Goal: Information Seeking & Learning: Learn about a topic

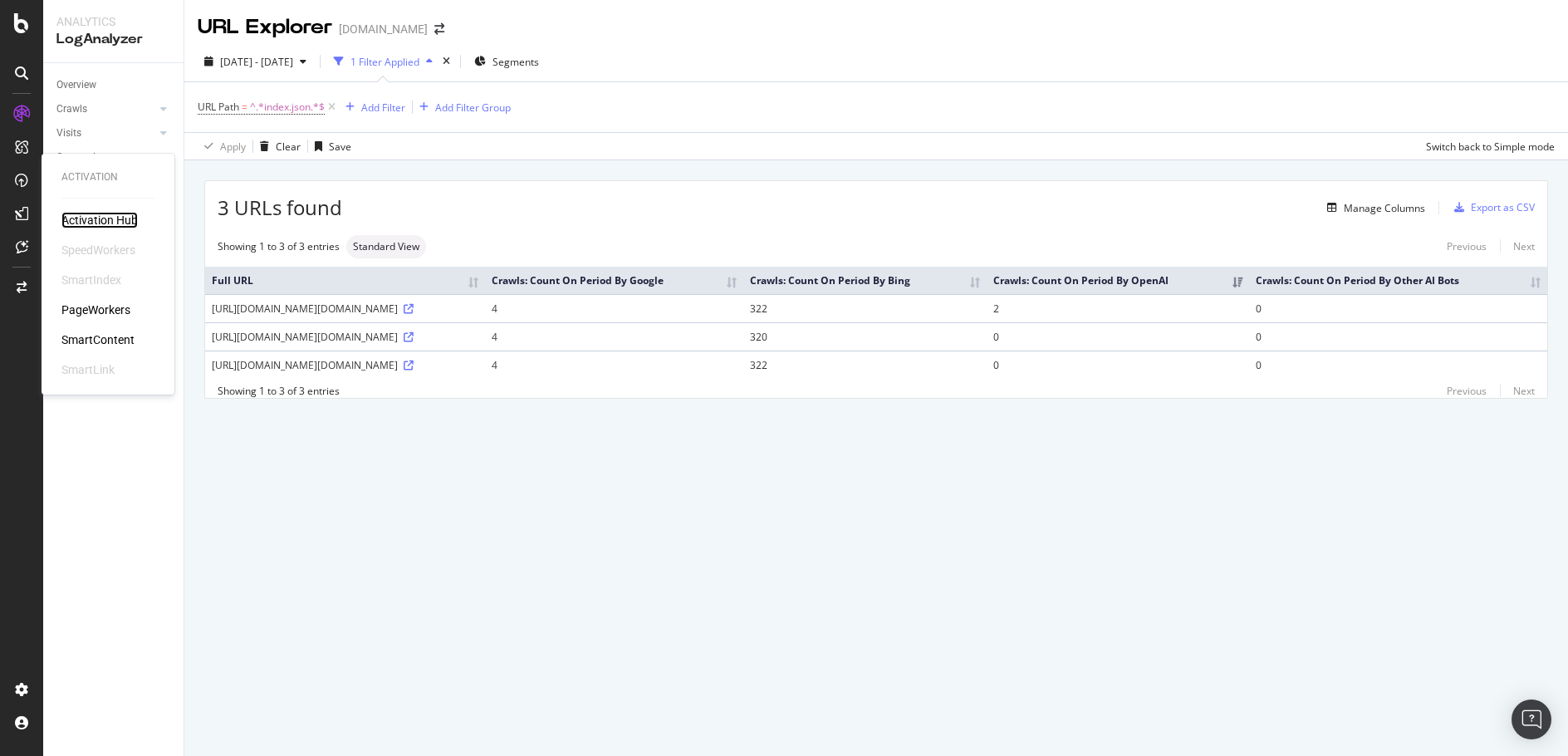
click at [108, 223] on div "Activation Hub" at bounding box center [99, 220] width 76 height 17
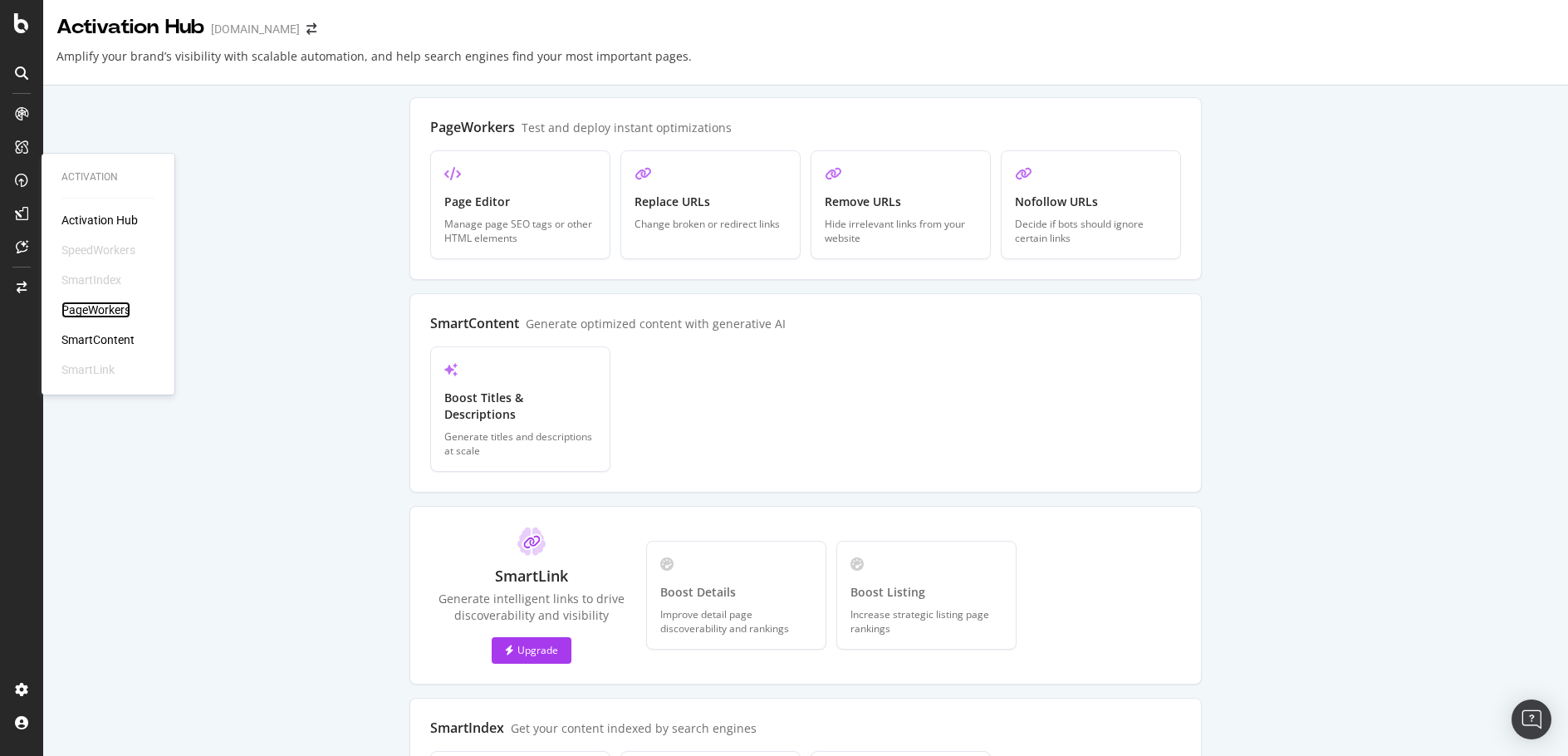
click at [120, 307] on div "PageWorkers" at bounding box center [95, 310] width 69 height 17
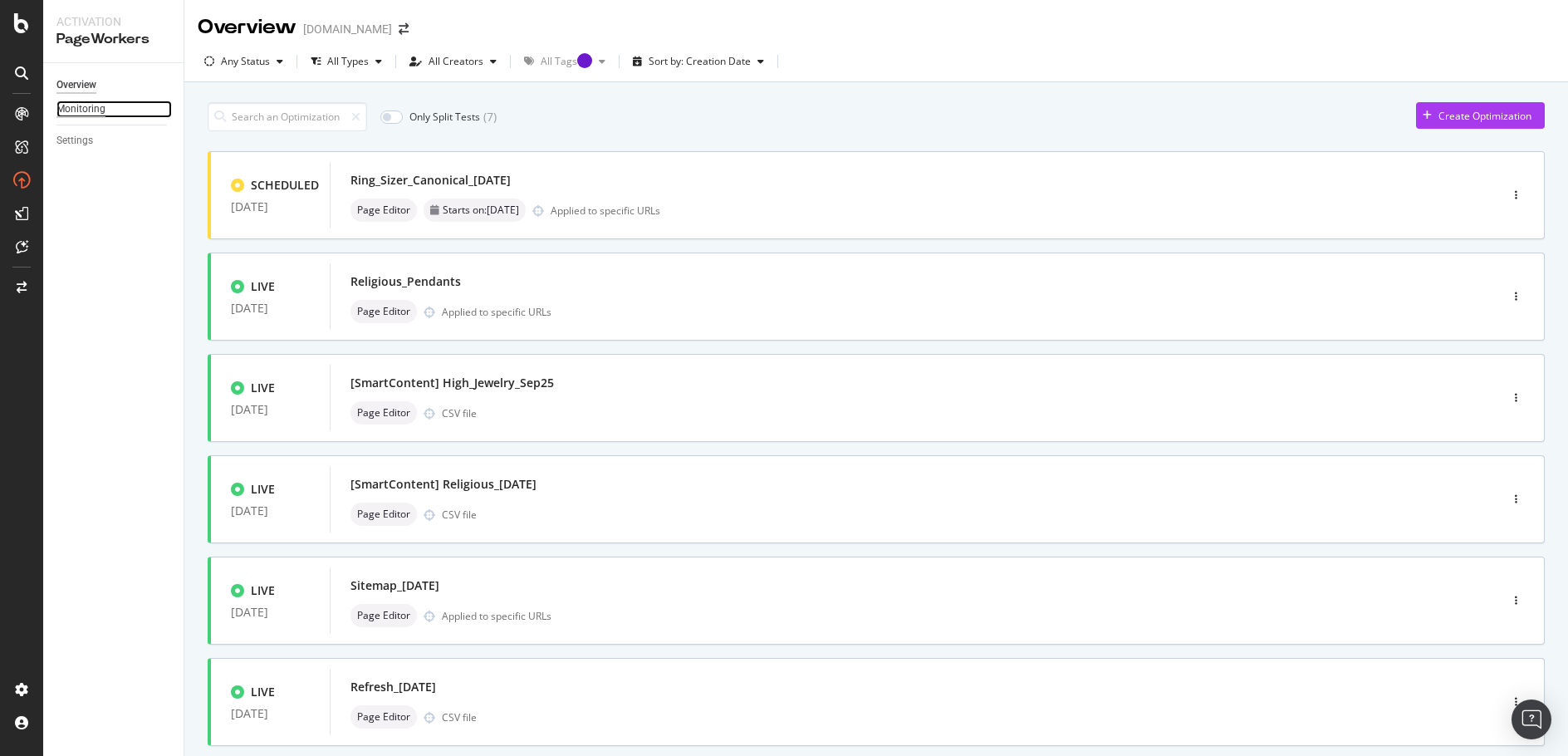
click at [91, 111] on div "Monitoring" at bounding box center [80, 109] width 49 height 18
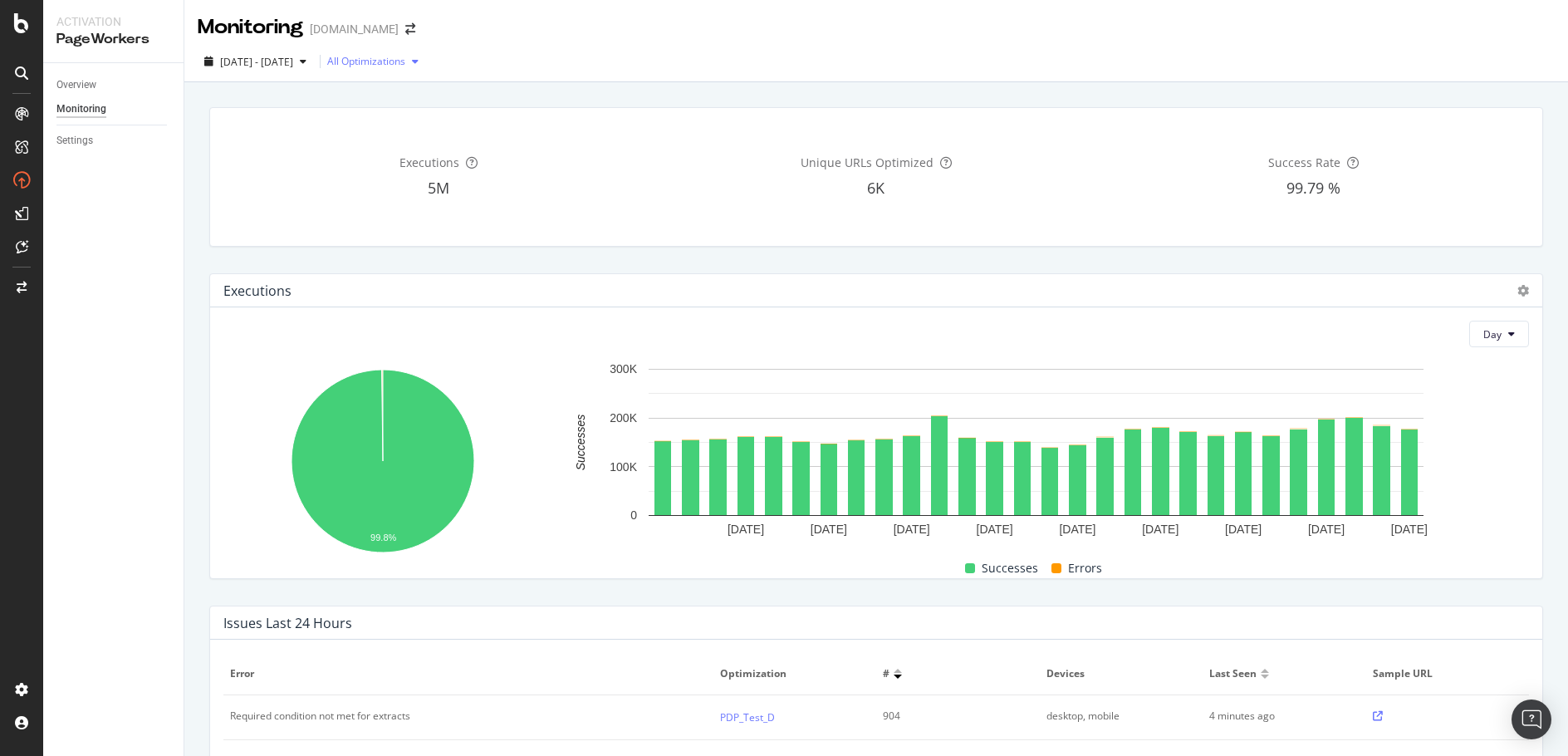
click at [425, 59] on div "button" at bounding box center [415, 61] width 20 height 10
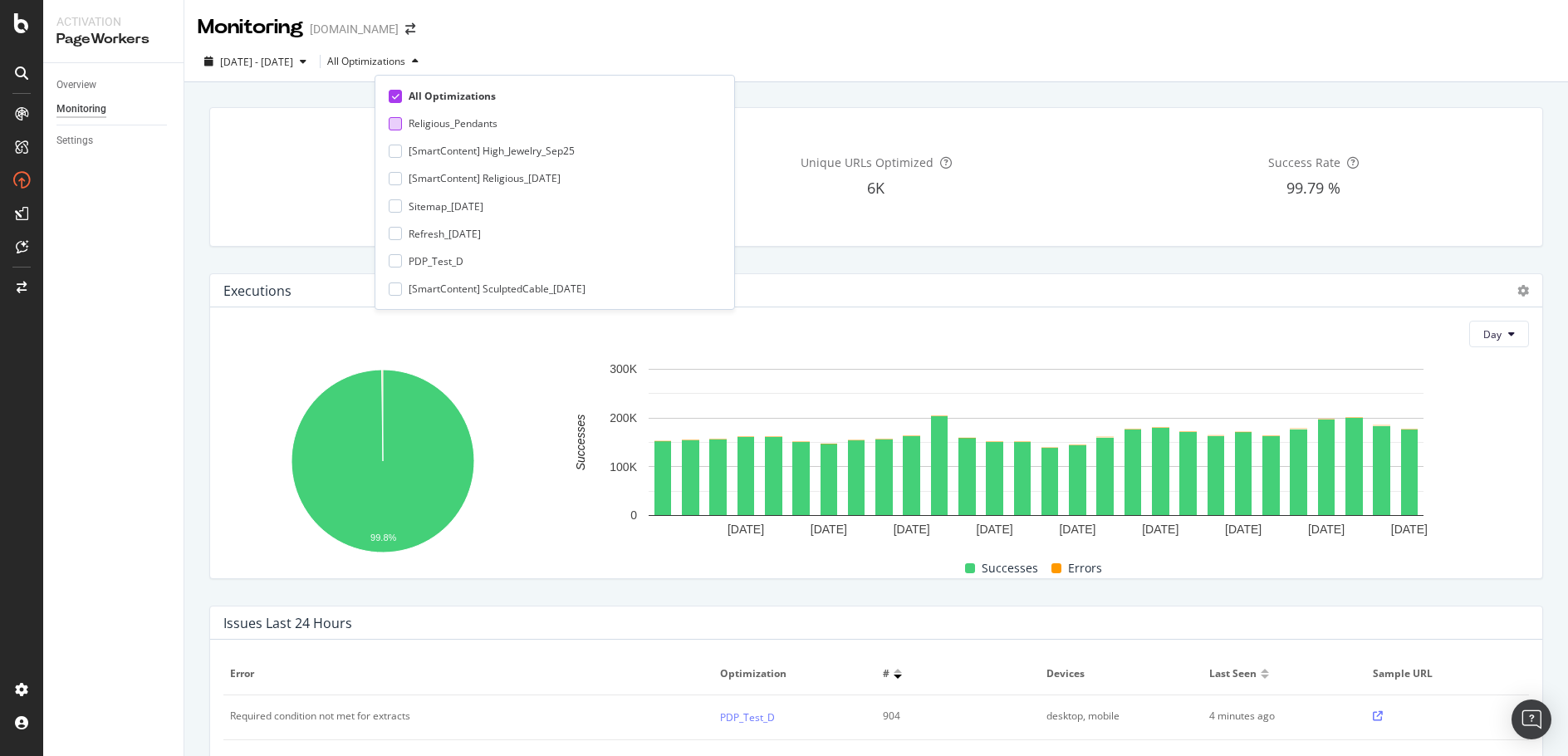
click at [396, 124] on div at bounding box center [395, 124] width 13 height 13
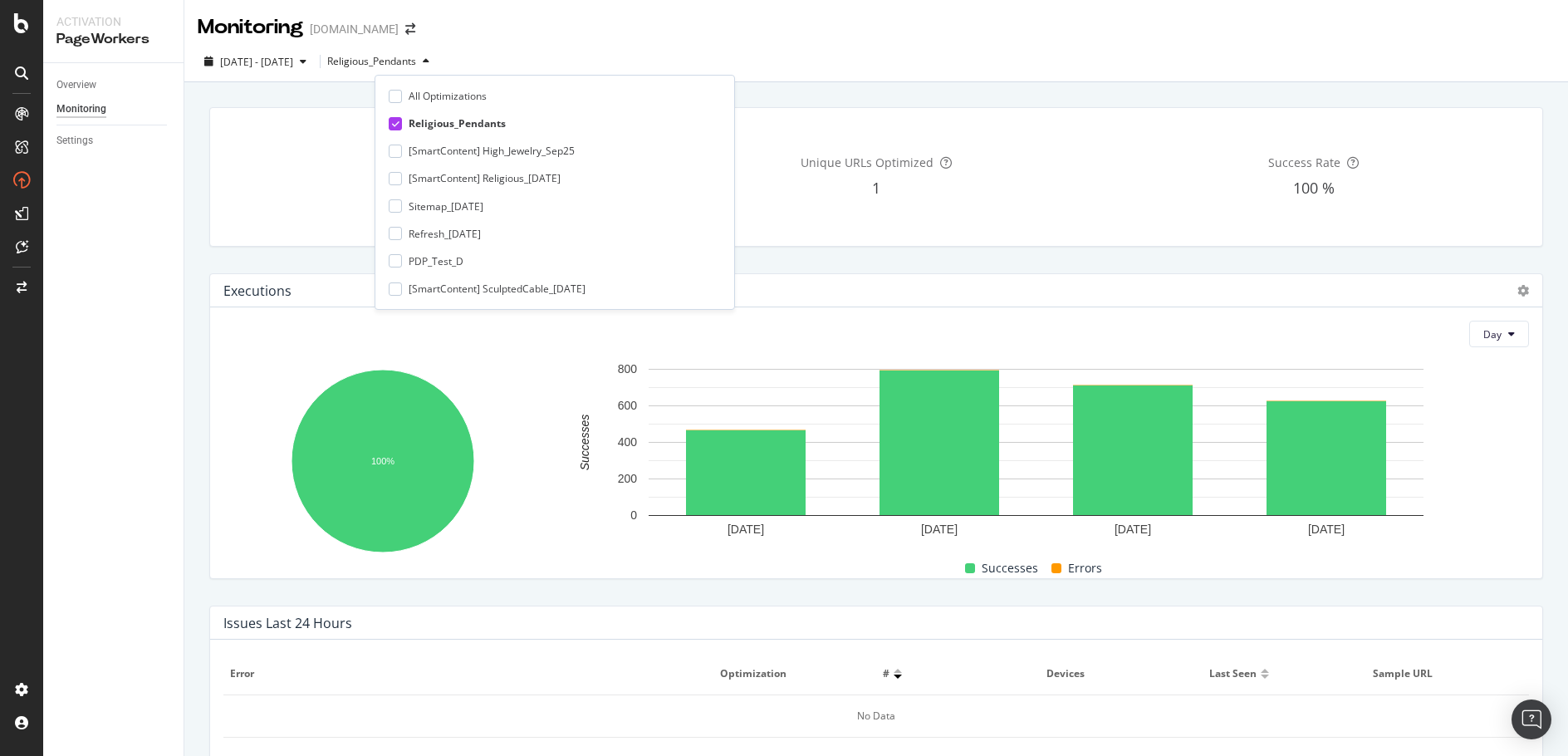
click at [396, 123] on icon at bounding box center [395, 124] width 8 height 8
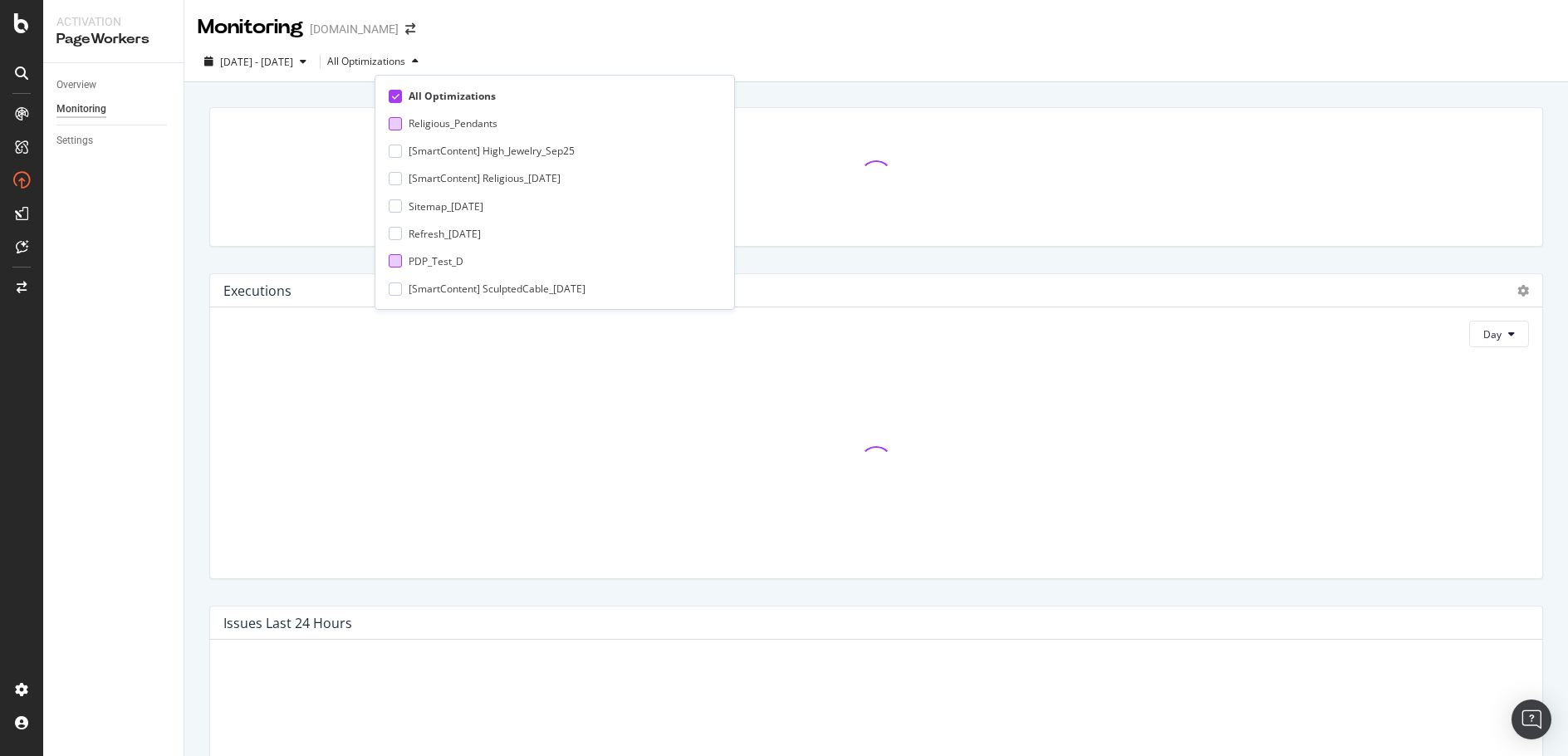
click at [398, 255] on div "PDP_Test_D" at bounding box center [548, 261] width 319 height 14
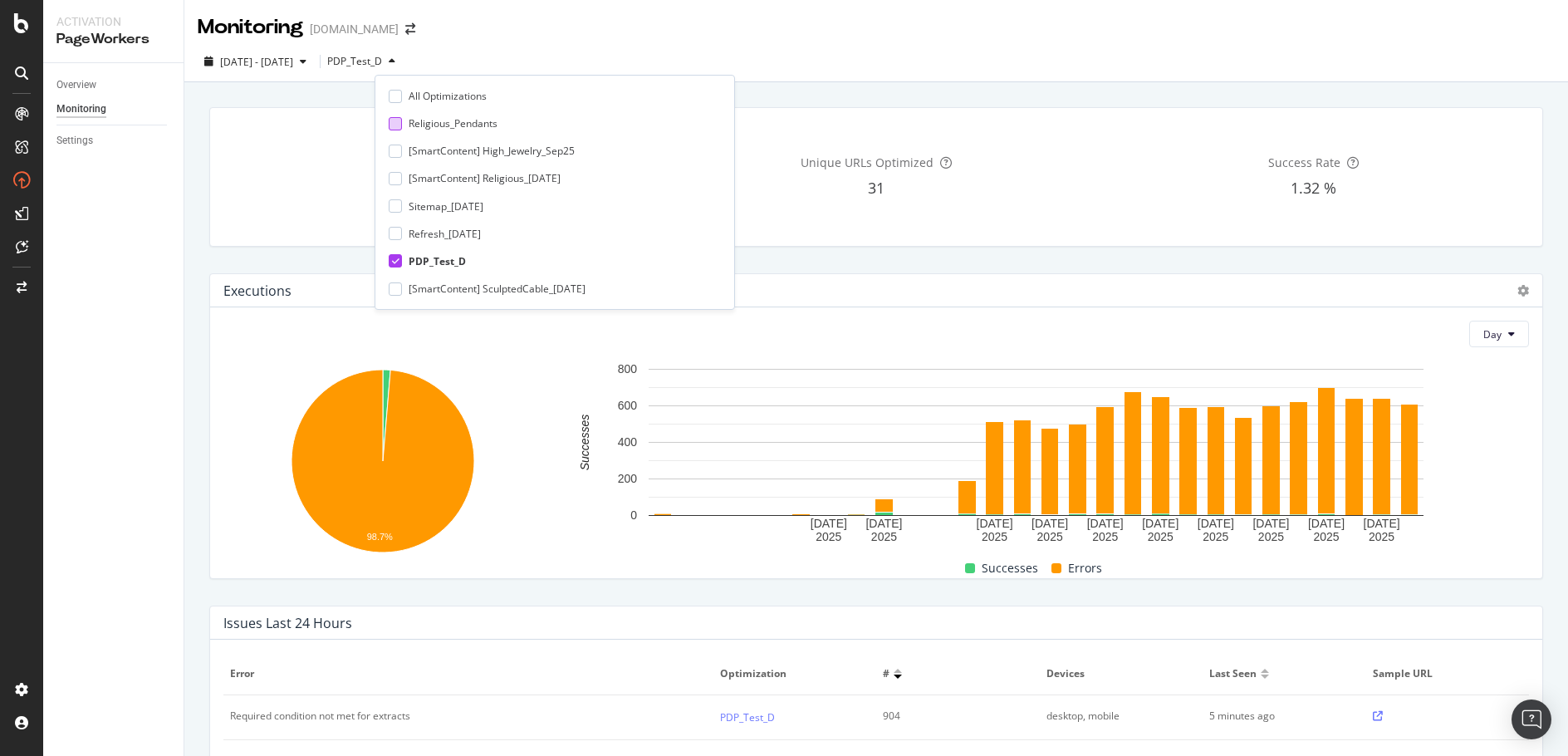
click at [398, 260] on icon at bounding box center [395, 261] width 8 height 8
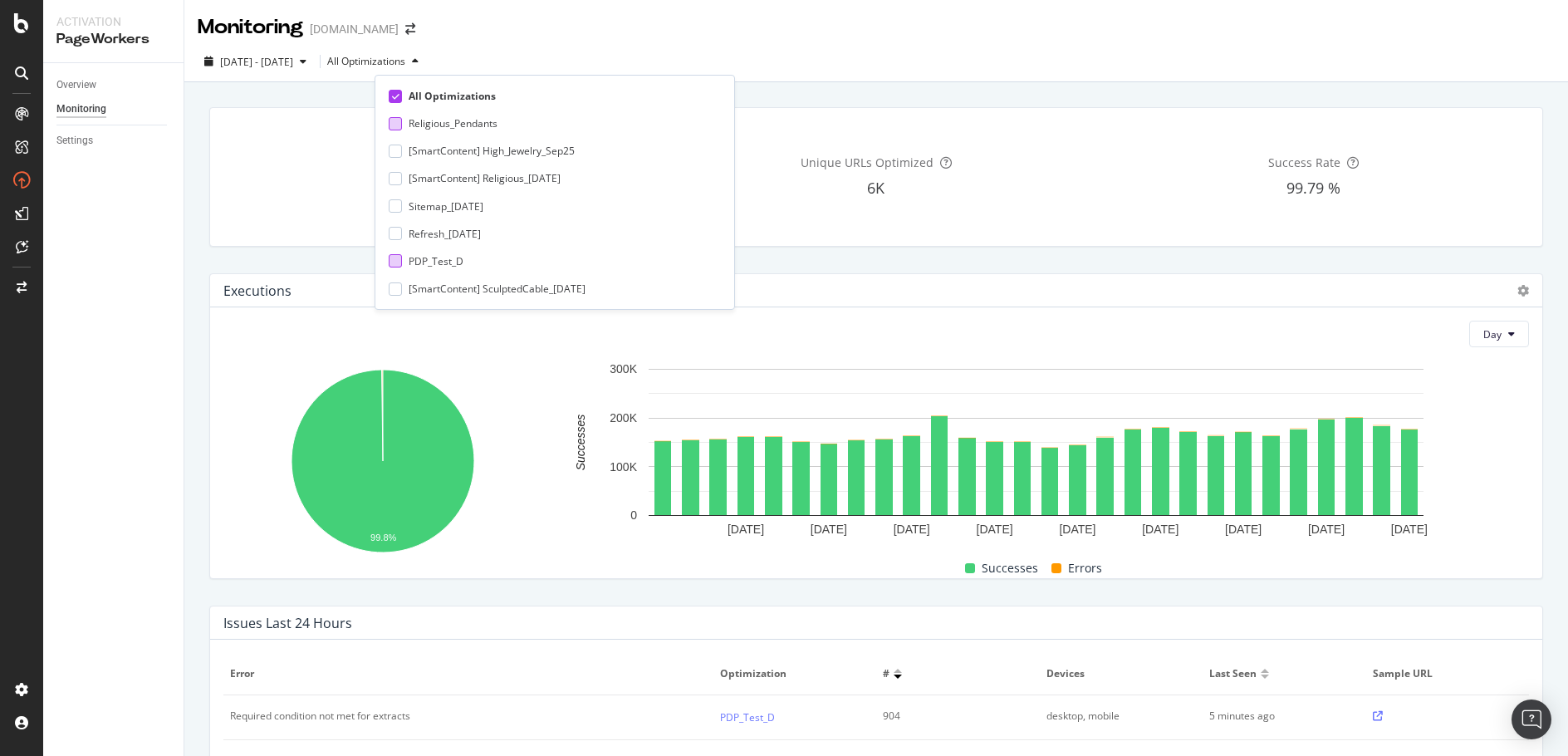
click at [802, 55] on div "2025 Aug. 28th - Sep. 24th All Optimizations" at bounding box center [876, 65] width 1384 height 33
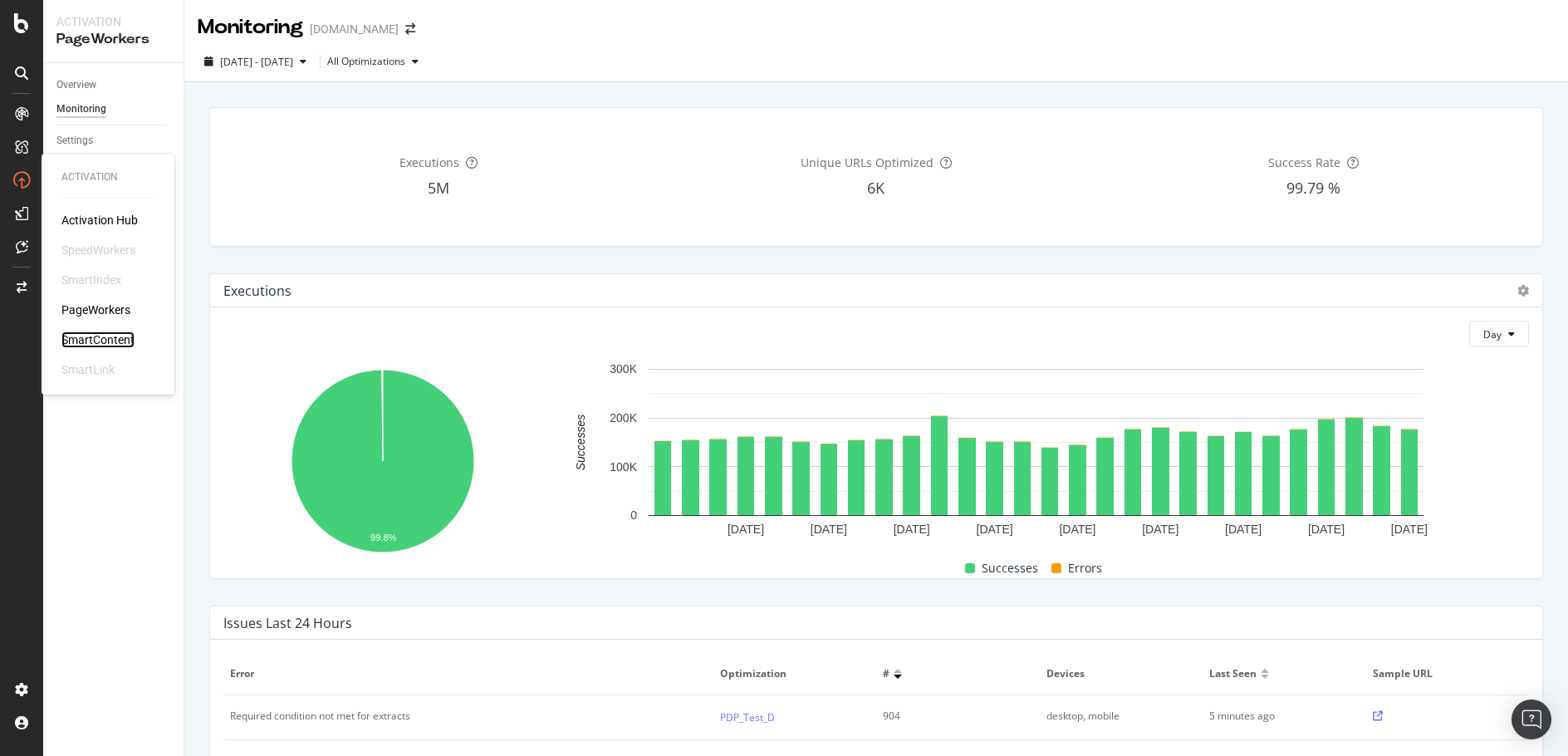
click at [79, 334] on div "SmartContent" at bounding box center [97, 340] width 73 height 17
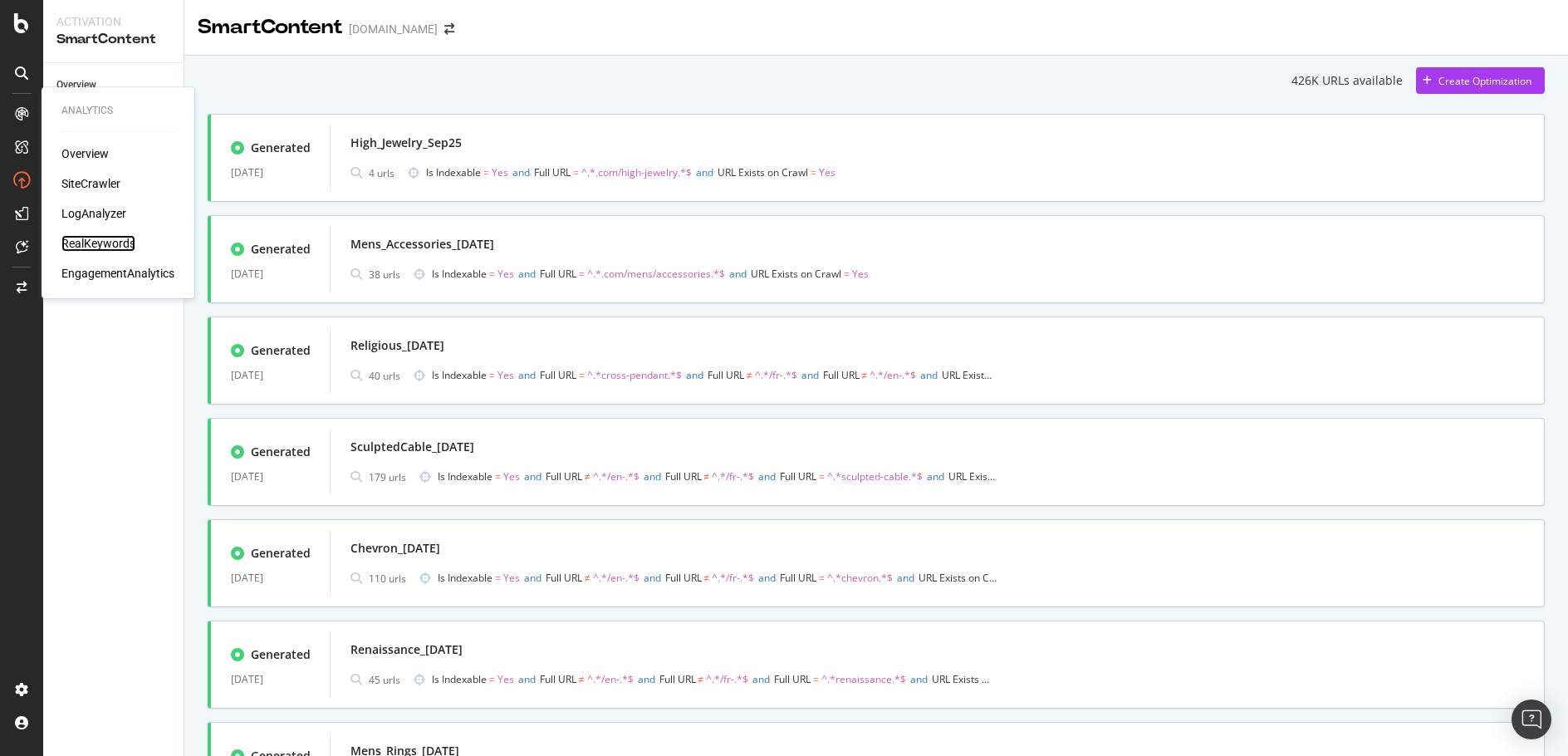
click at [119, 244] on div "RealKeywords" at bounding box center [98, 244] width 74 height 17
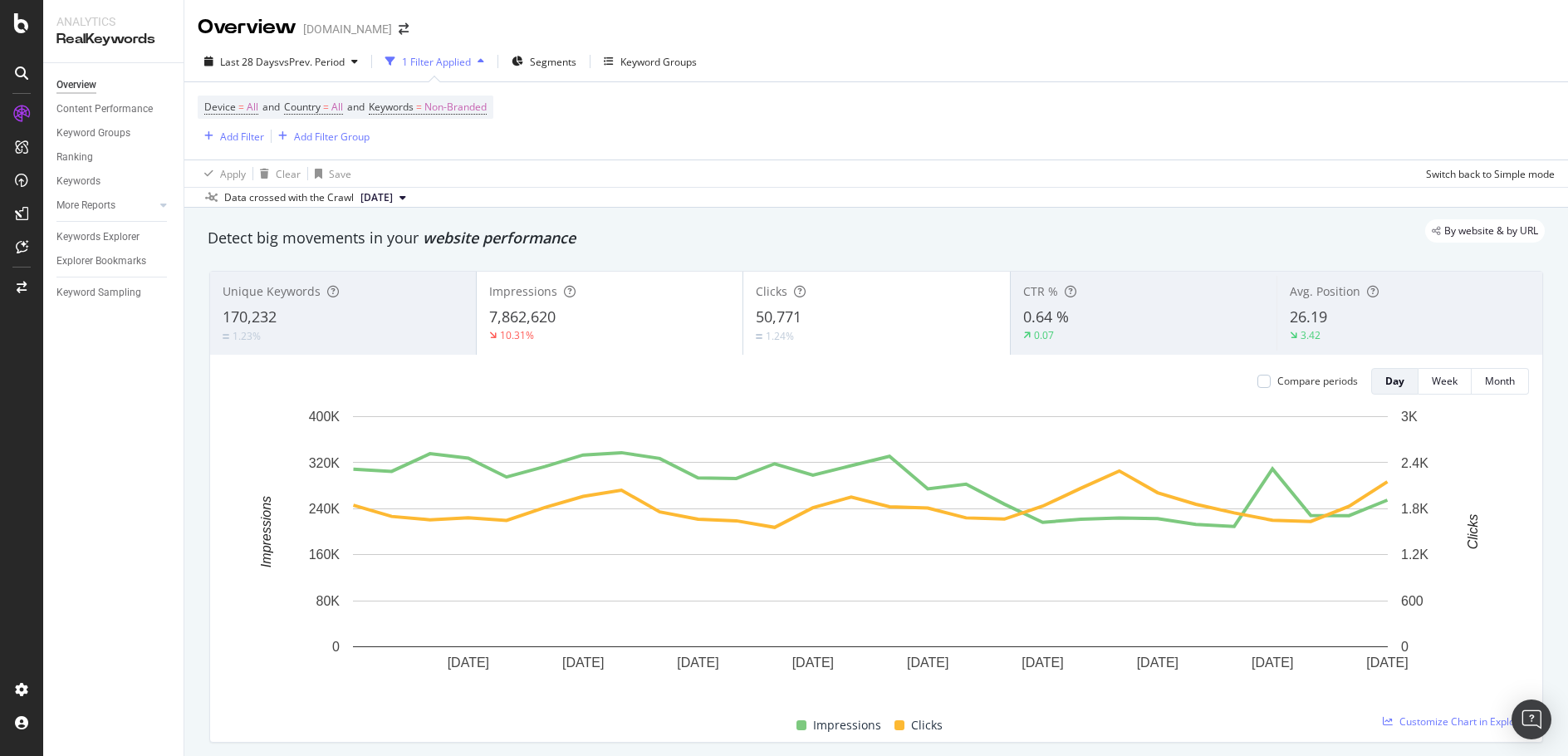
click at [1160, 326] on div "0.64 %" at bounding box center [1144, 317] width 241 height 22
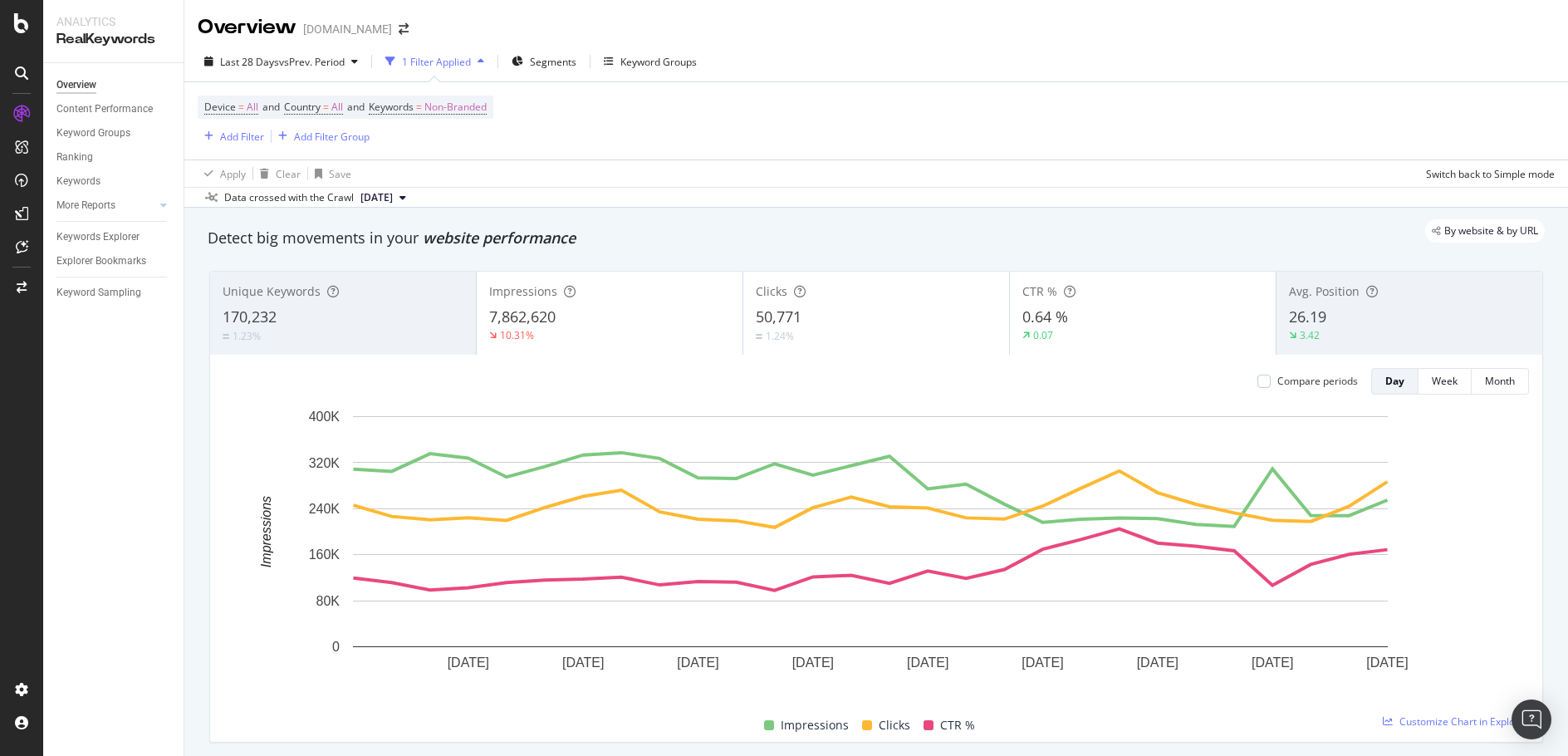
click at [1186, 327] on div "0.64 %" at bounding box center [1143, 317] width 241 height 22
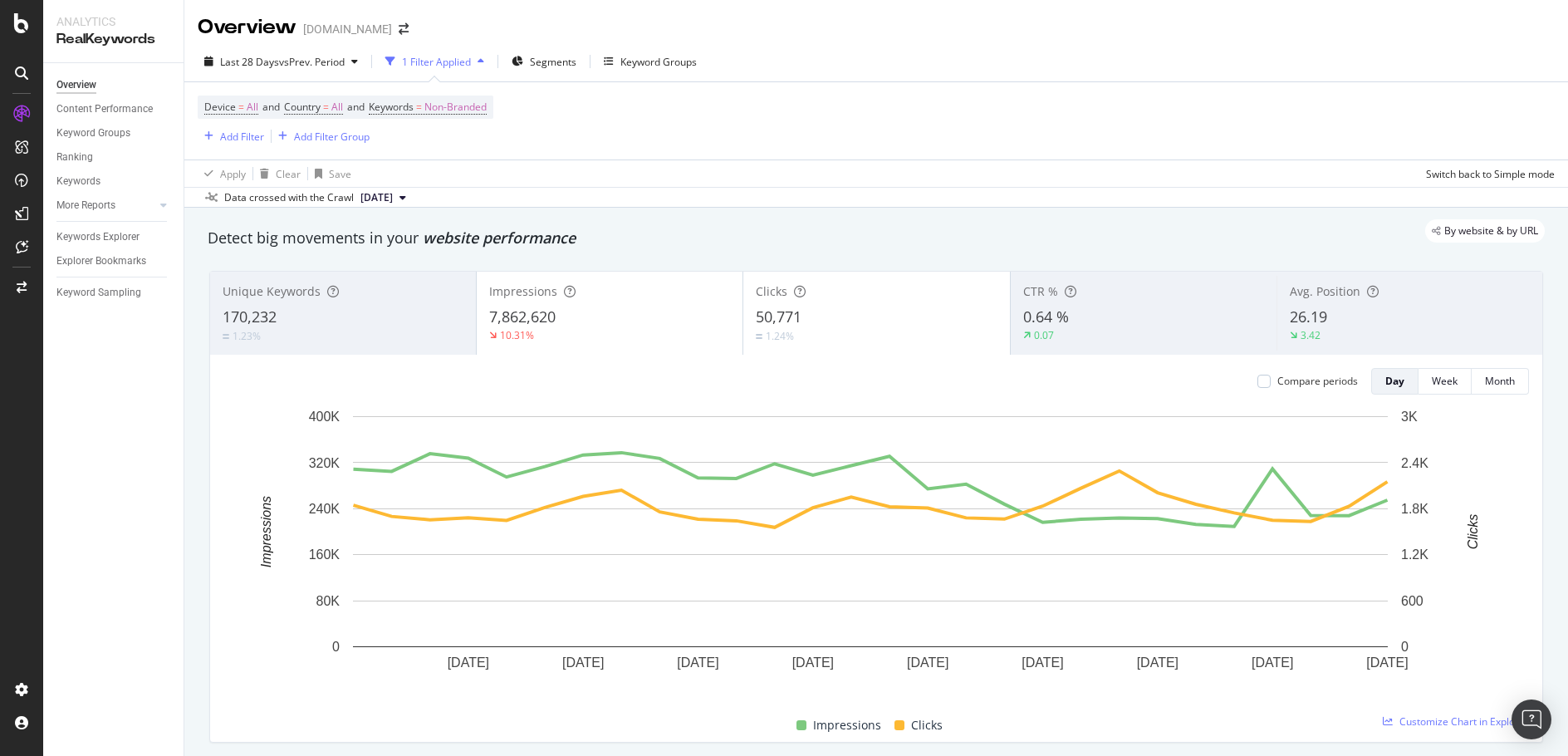
click at [1341, 319] on div "26.19" at bounding box center [1410, 317] width 240 height 22
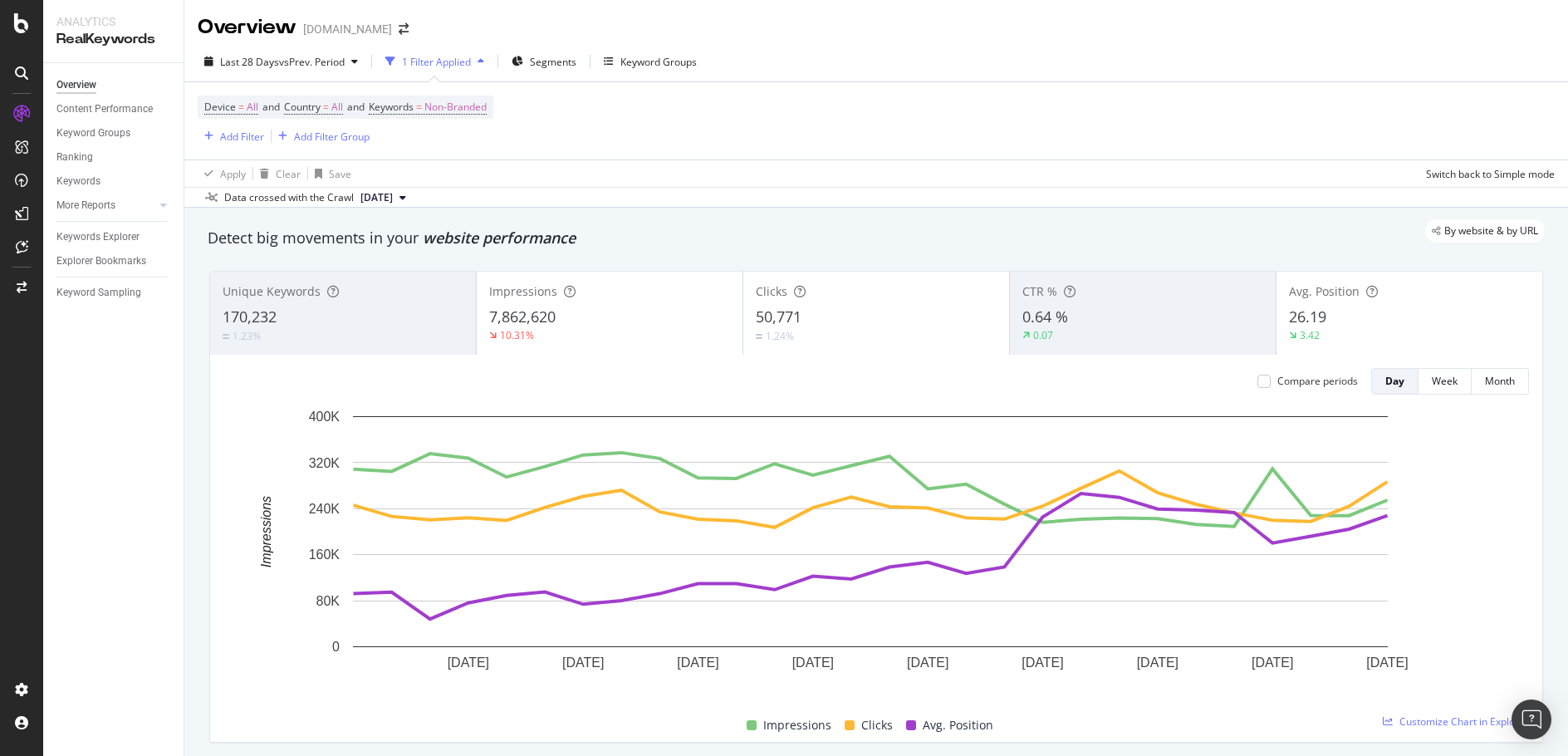
click at [1384, 316] on div "26.19" at bounding box center [1410, 317] width 241 height 22
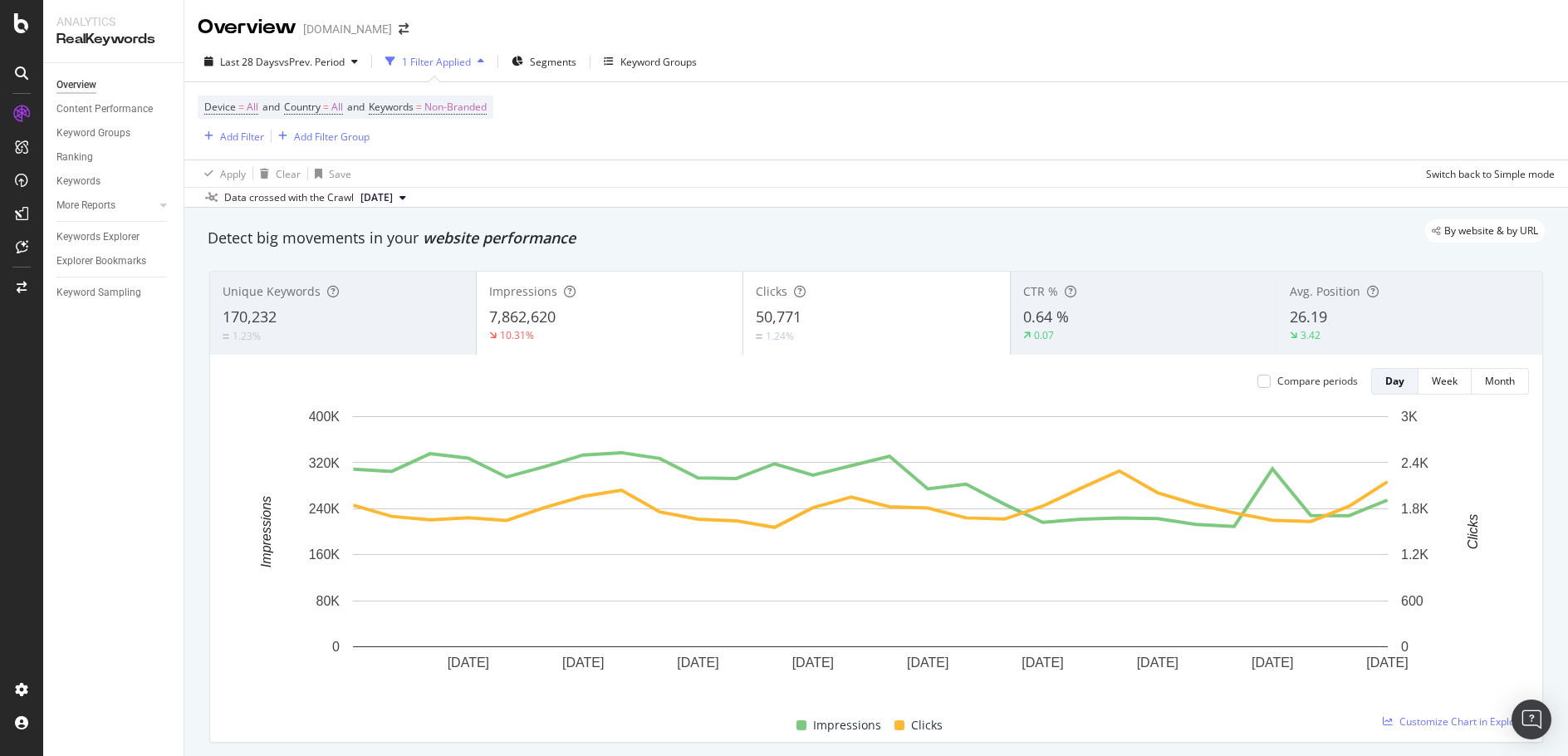
click at [690, 337] on div "10.31%" at bounding box center [609, 336] width 241 height 15
